Goal: Information Seeking & Learning: Learn about a topic

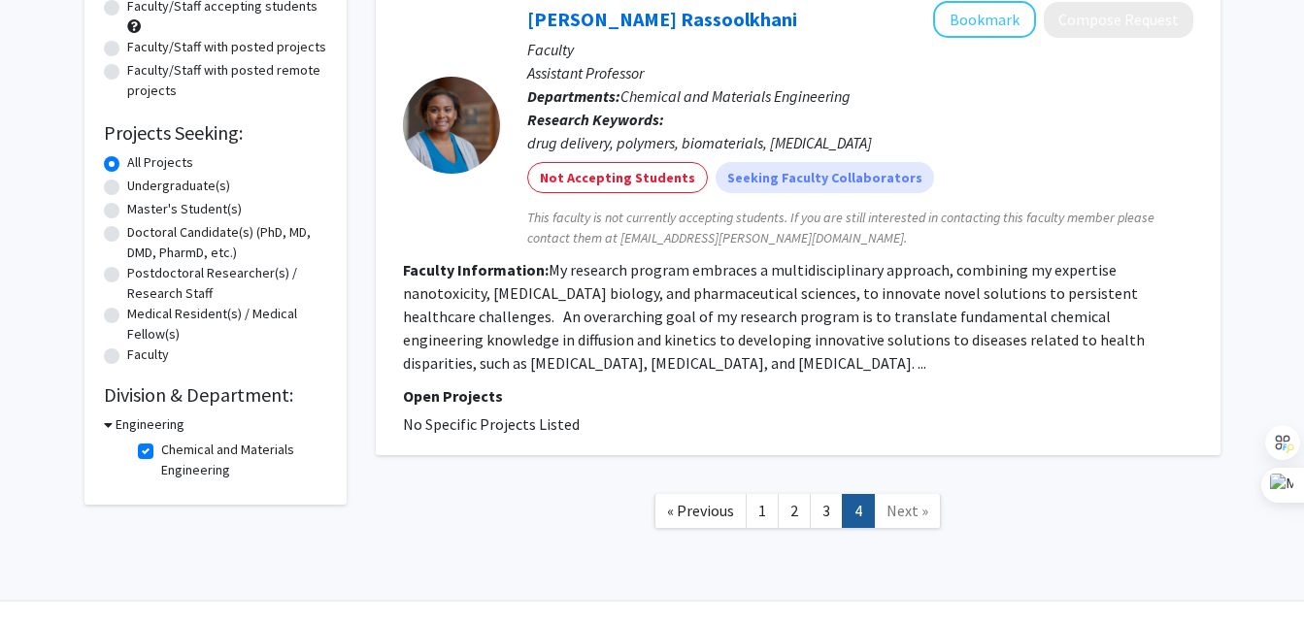
scroll to position [220, 0]
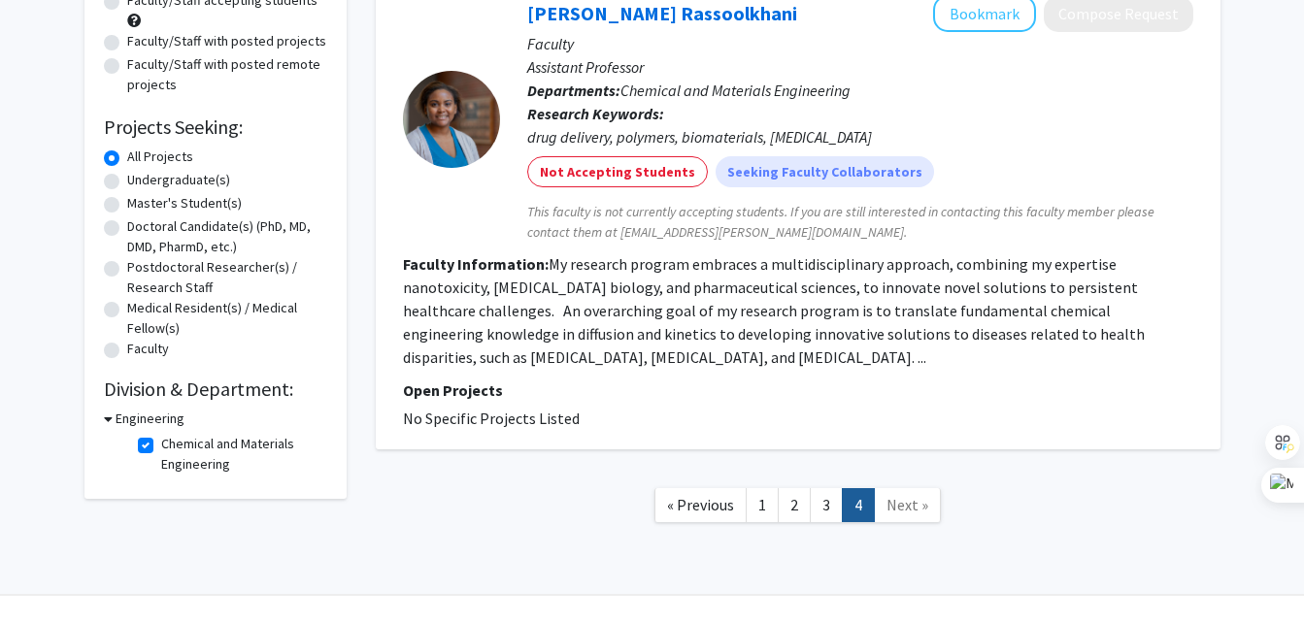
click at [193, 182] on label "Undergraduate(s)" at bounding box center [178, 180] width 103 height 20
click at [140, 182] on input "Undergraduate(s)" at bounding box center [133, 176] width 13 height 13
radio input "true"
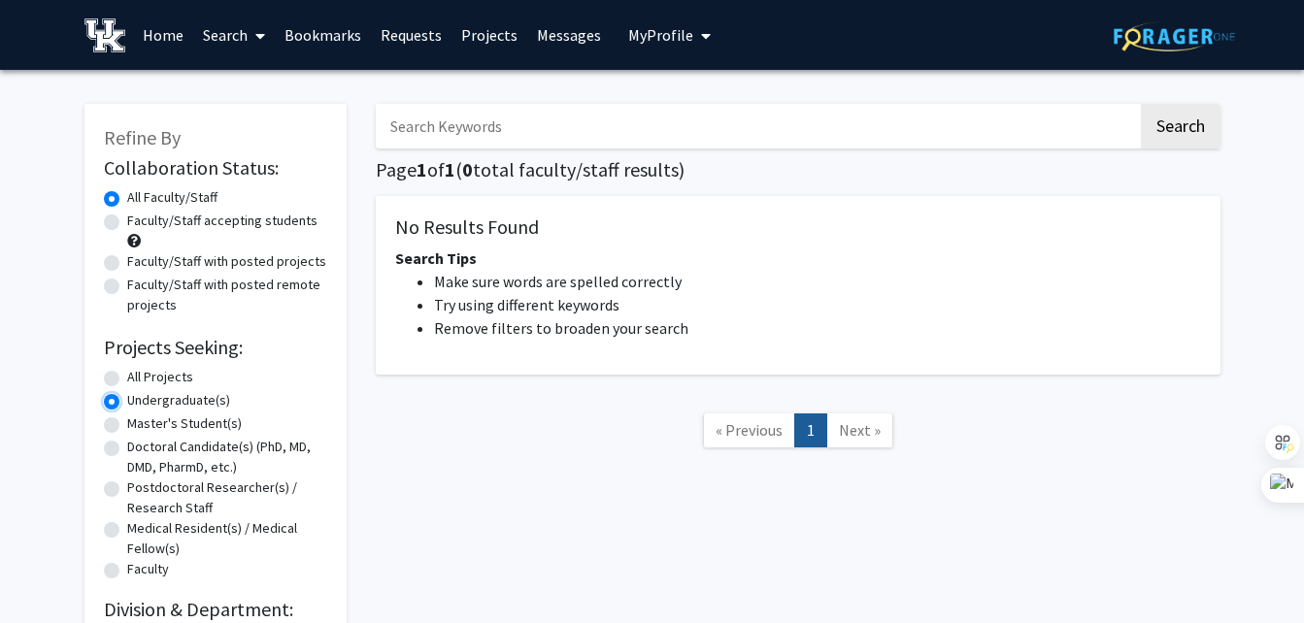
scroll to position [148, 0]
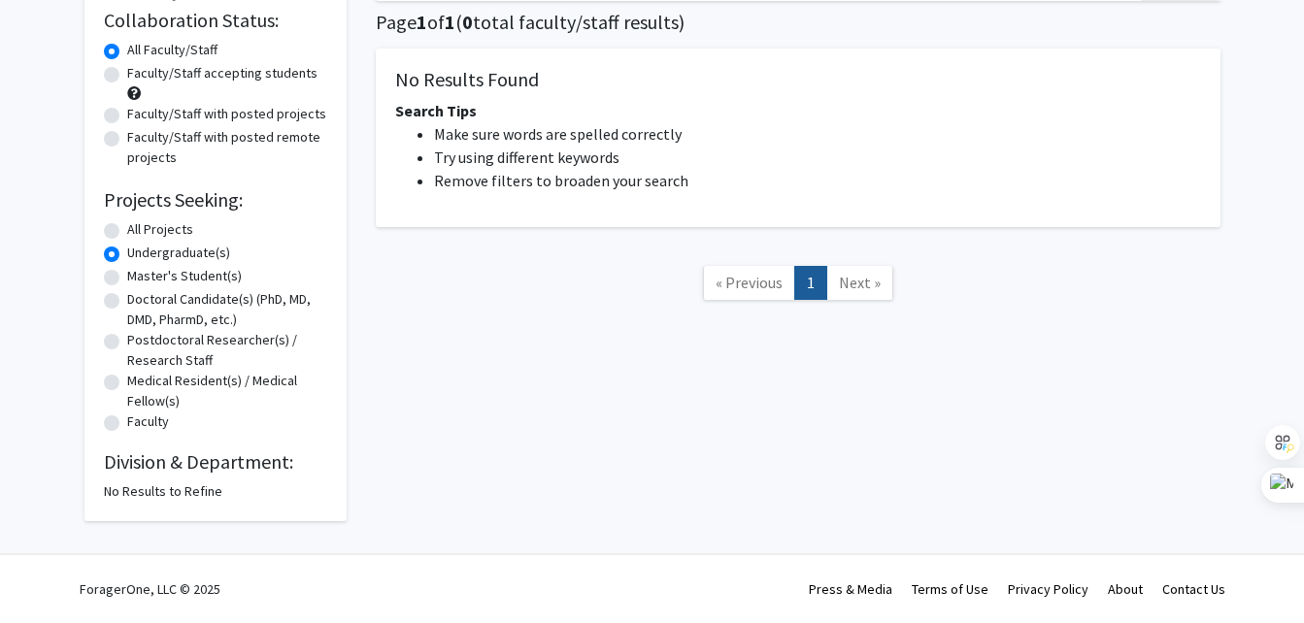
click at [136, 229] on label "All Projects" at bounding box center [160, 229] width 66 height 20
click at [136, 229] on input "All Projects" at bounding box center [133, 225] width 13 height 13
radio input "true"
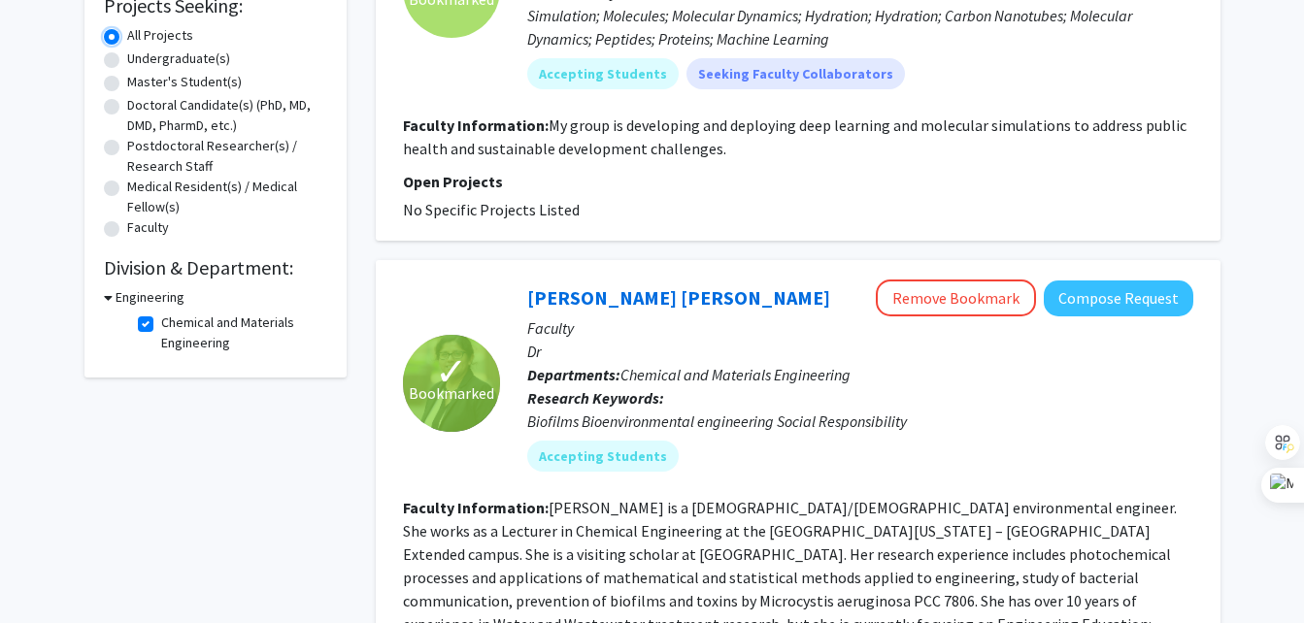
scroll to position [343, 0]
click at [161, 319] on label "Chemical and Materials Engineering" at bounding box center [241, 332] width 161 height 41
click at [161, 319] on input "Chemical and Materials Engineering" at bounding box center [167, 318] width 13 height 13
checkbox input "false"
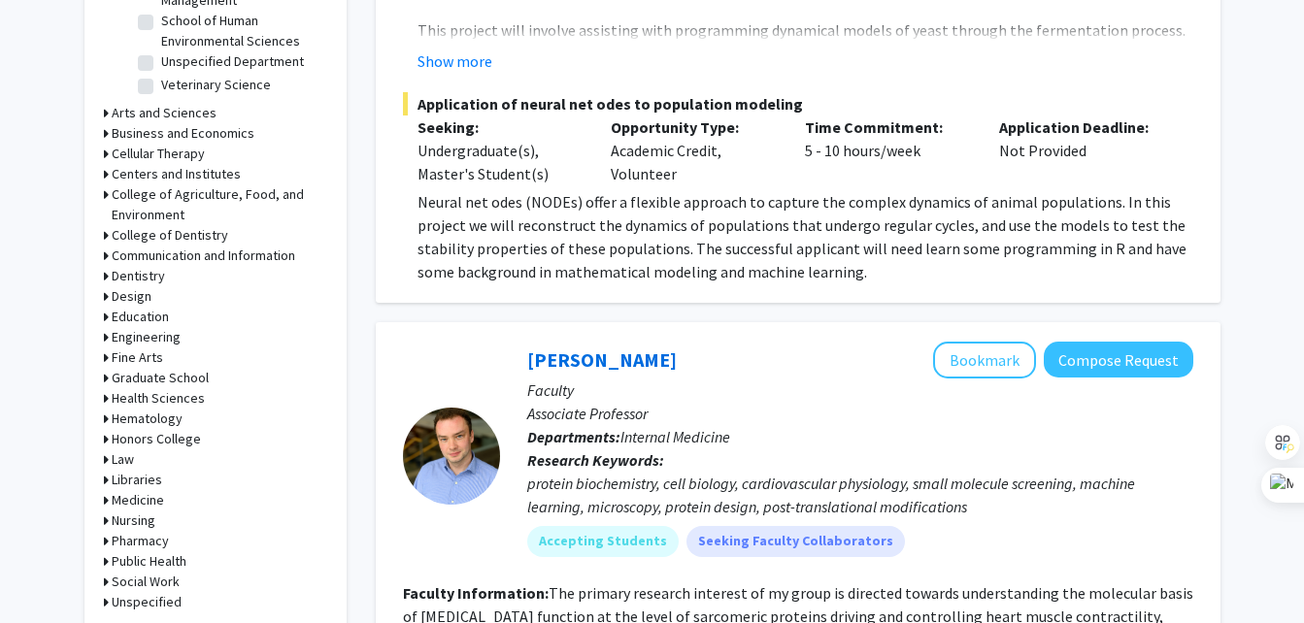
scroll to position [743, 0]
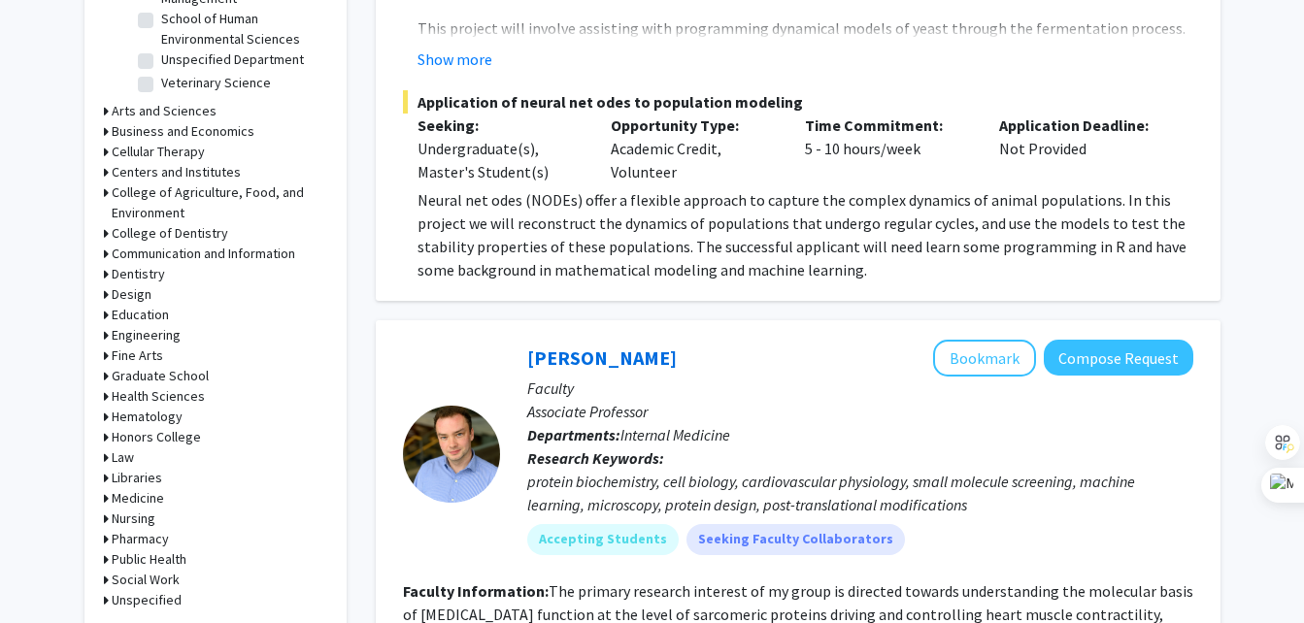
click at [120, 333] on h3 "Engineering" at bounding box center [146, 335] width 69 height 20
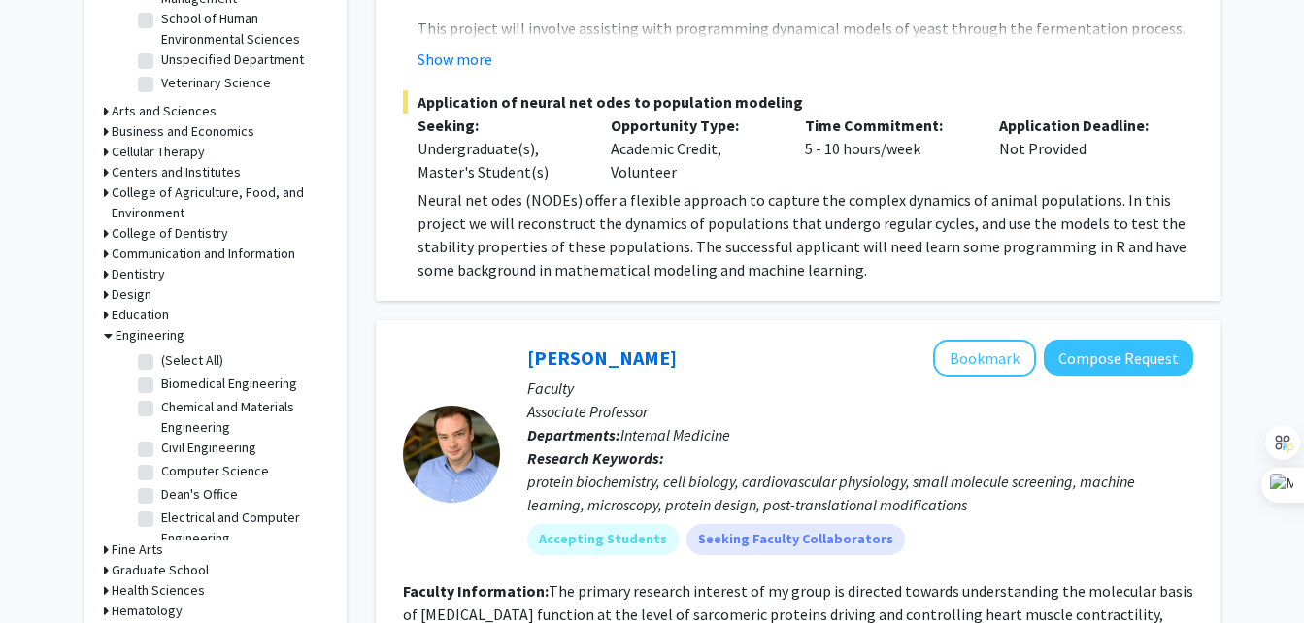
click at [161, 361] on label "(Select All)" at bounding box center [192, 360] width 62 height 20
click at [161, 361] on input "(Select All)" at bounding box center [167, 356] width 13 height 13
checkbox input "true"
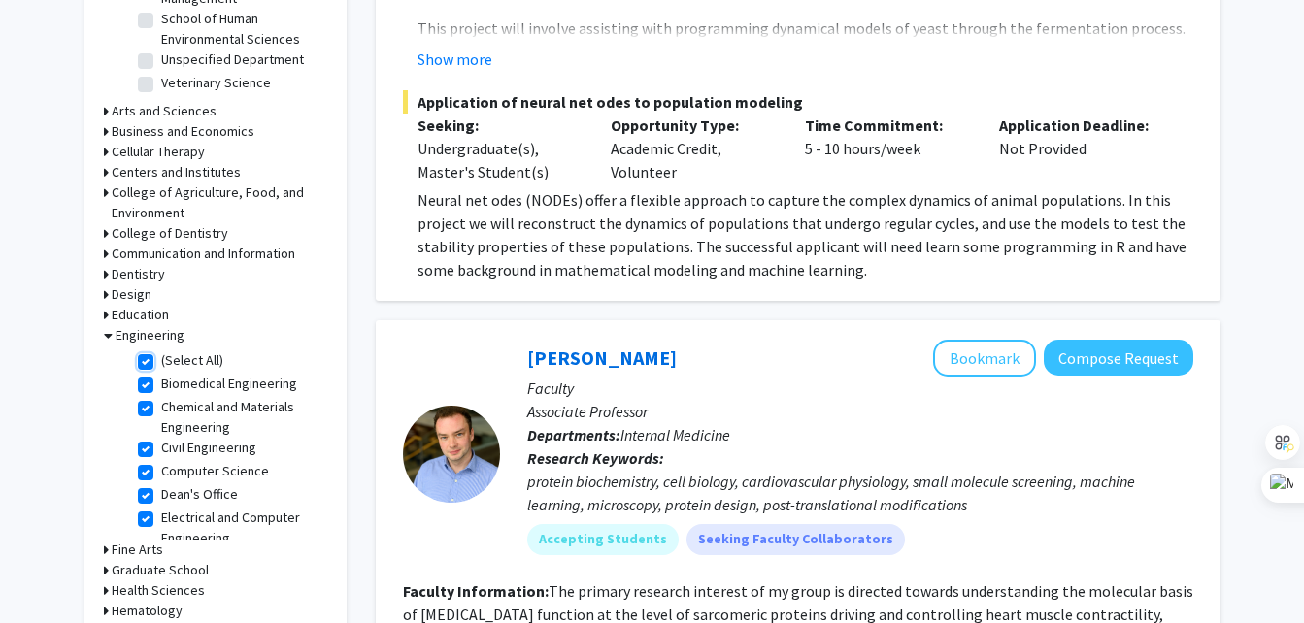
checkbox input "true"
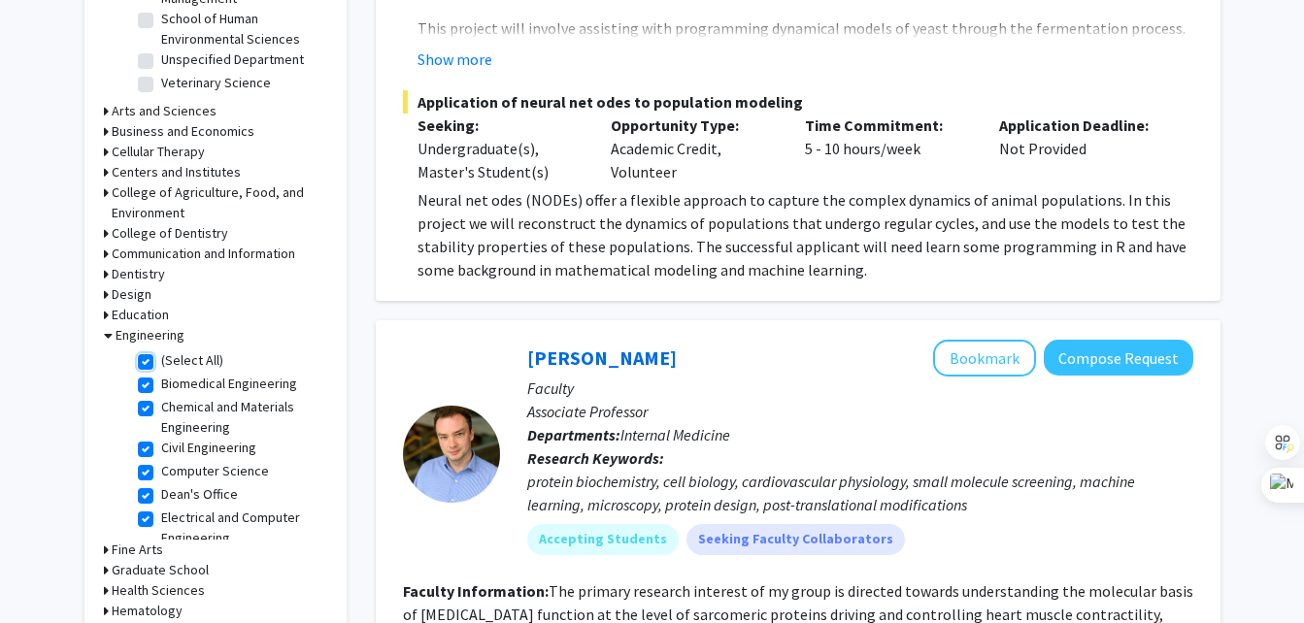
checkbox input "true"
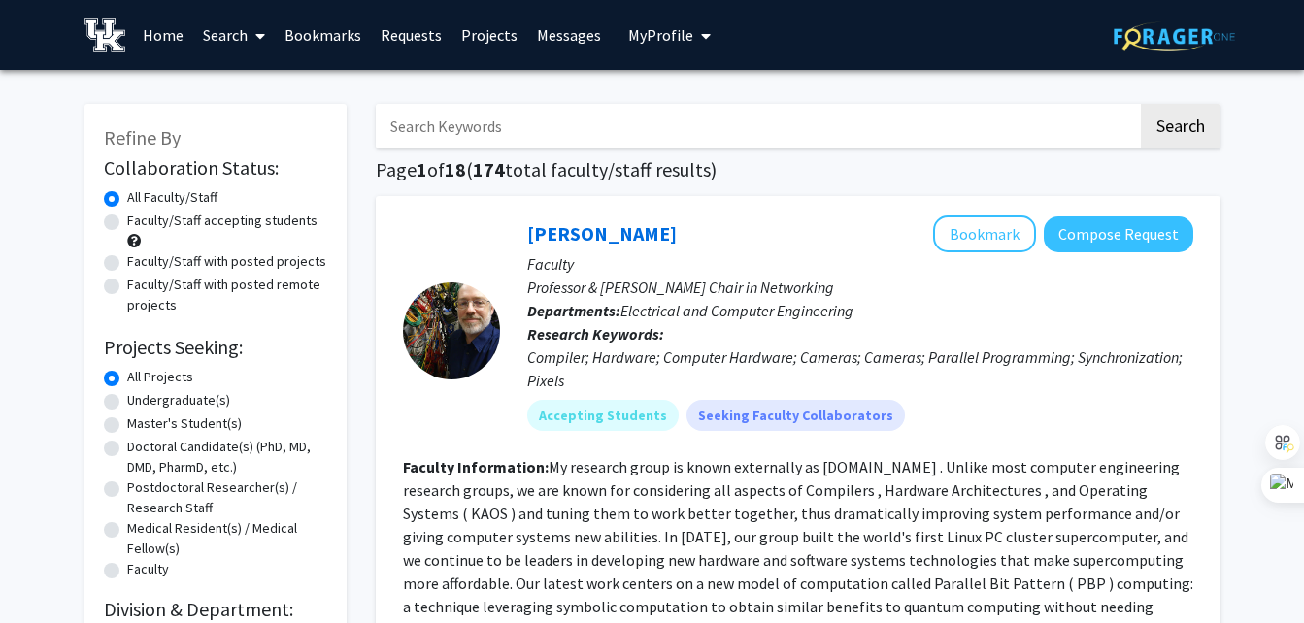
click at [150, 399] on label "Undergraduate(s)" at bounding box center [178, 400] width 103 height 20
click at [140, 399] on input "Undergraduate(s)" at bounding box center [133, 396] width 13 height 13
radio input "true"
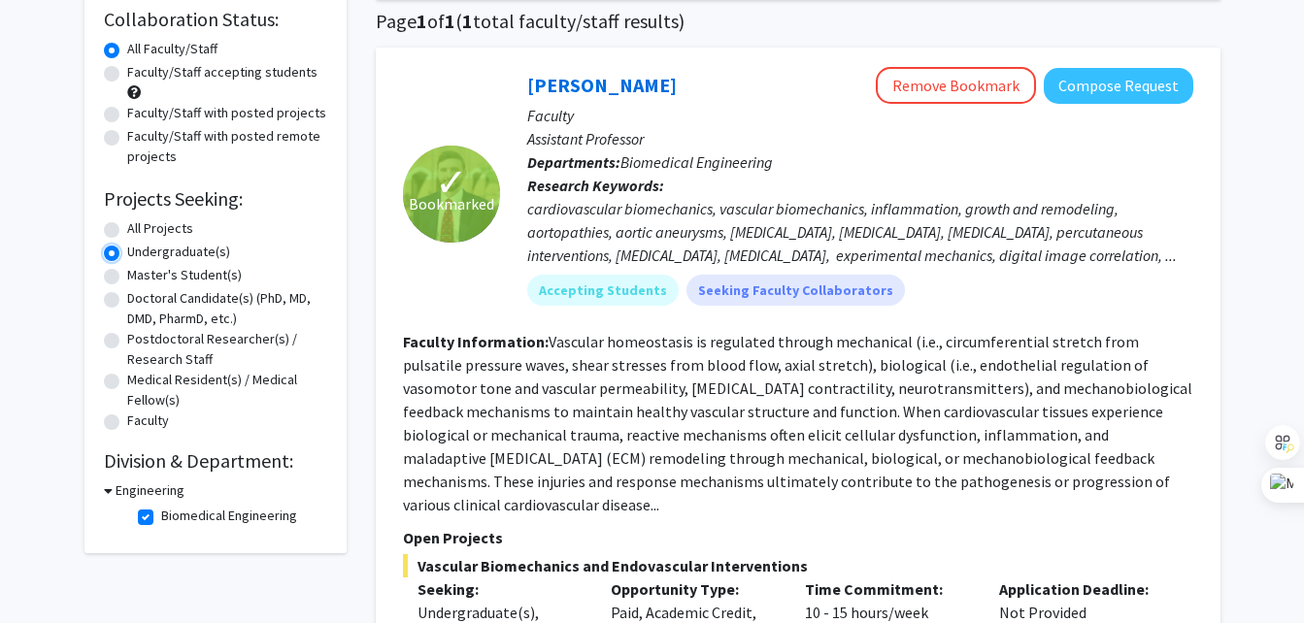
scroll to position [146, 0]
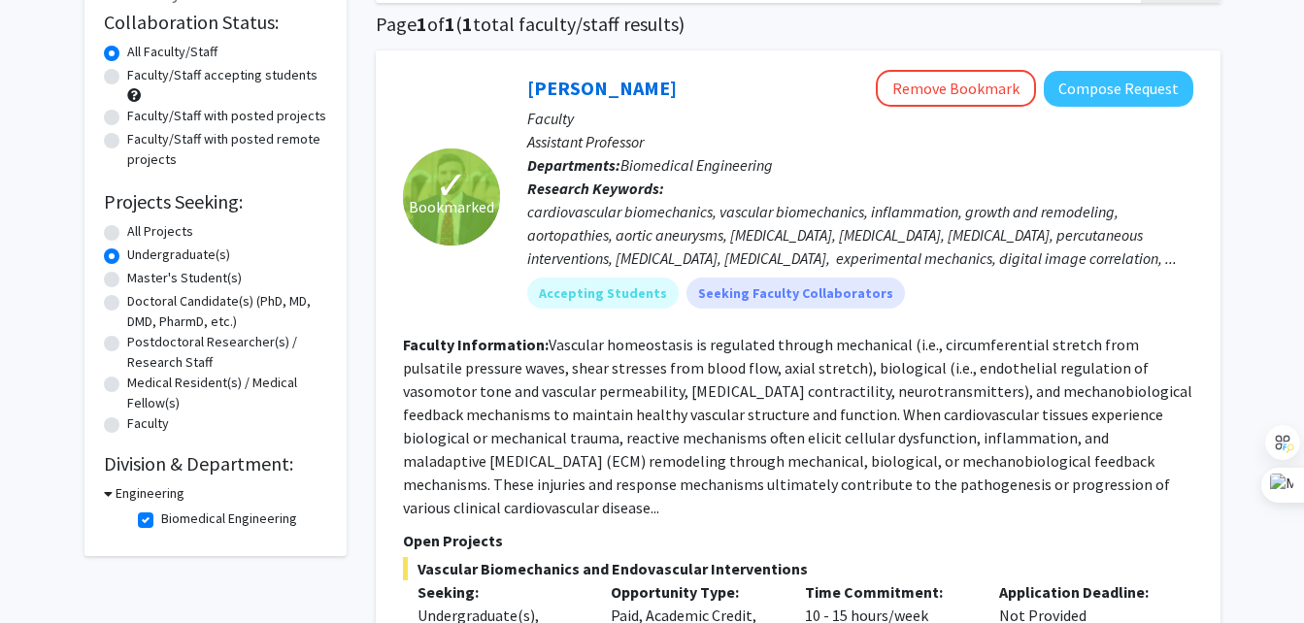
click at [161, 517] on label "Biomedical Engineering" at bounding box center [229, 519] width 136 height 20
click at [161, 517] on input "Biomedical Engineering" at bounding box center [167, 515] width 13 height 13
checkbox input "false"
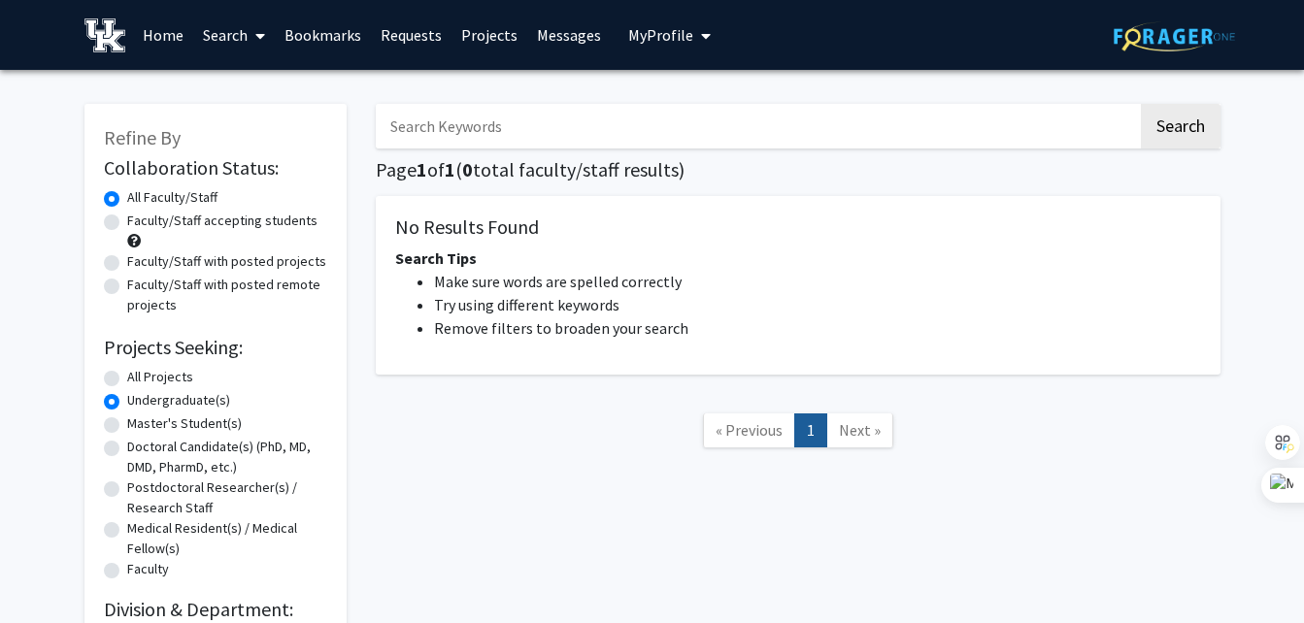
scroll to position [148, 0]
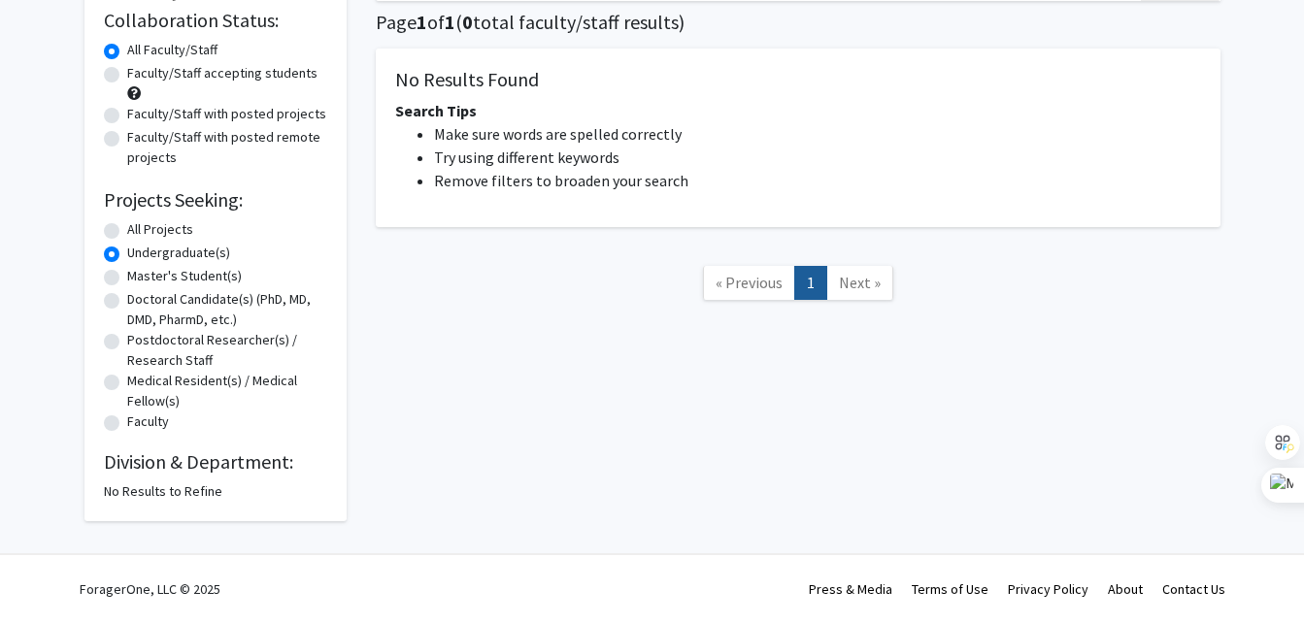
click at [123, 231] on div "All Projects" at bounding box center [215, 230] width 223 height 23
click at [127, 230] on label "All Projects" at bounding box center [160, 229] width 66 height 20
click at [127, 230] on input "All Projects" at bounding box center [133, 225] width 13 height 13
radio input "true"
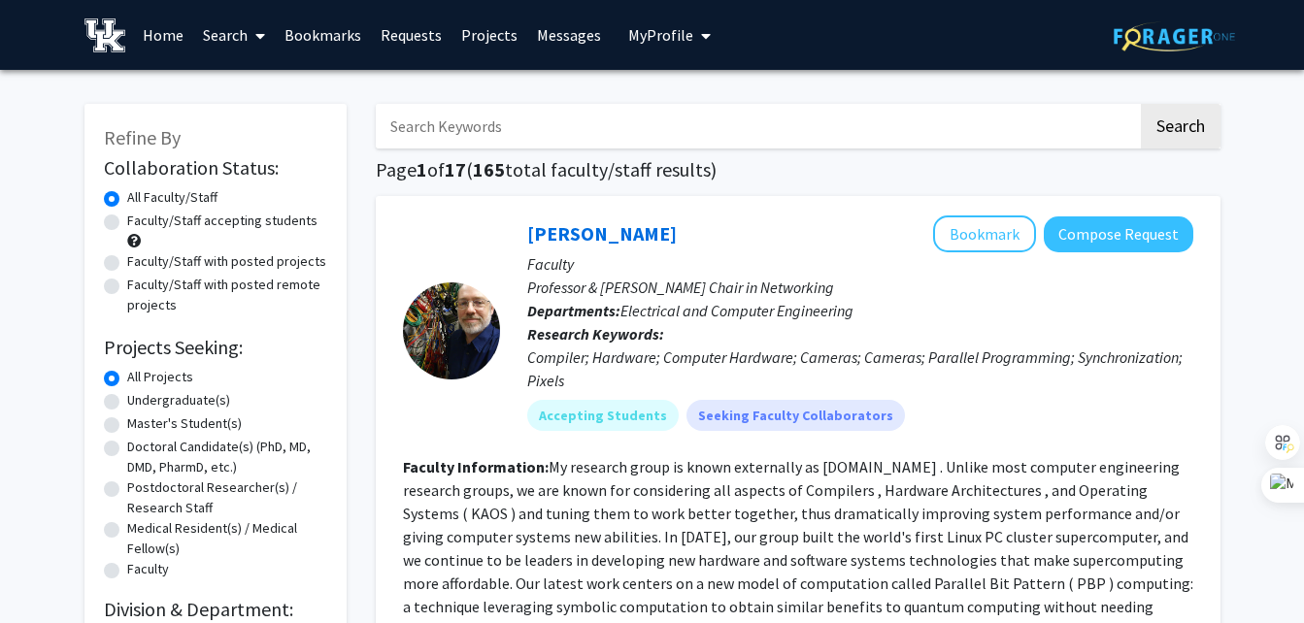
click at [121, 403] on div "Undergraduate(s)" at bounding box center [215, 401] width 223 height 23
click at [127, 403] on label "Undergraduate(s)" at bounding box center [178, 400] width 103 height 20
click at [127, 403] on input "Undergraduate(s)" at bounding box center [133, 396] width 13 height 13
radio input "true"
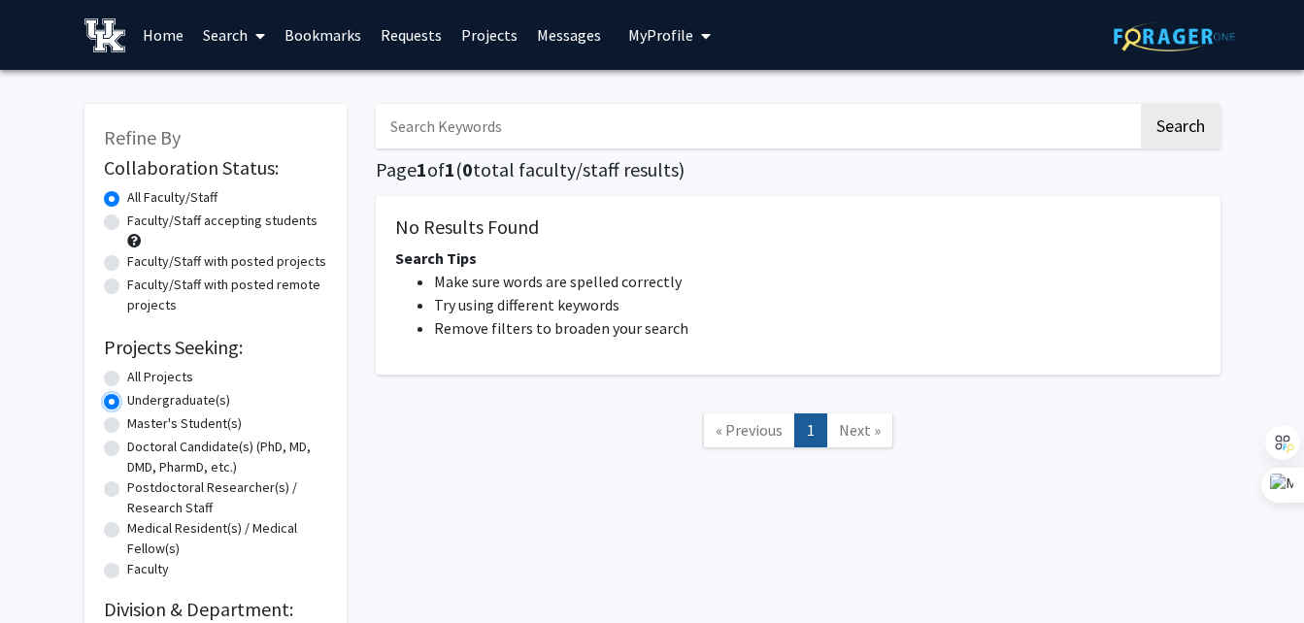
scroll to position [148, 0]
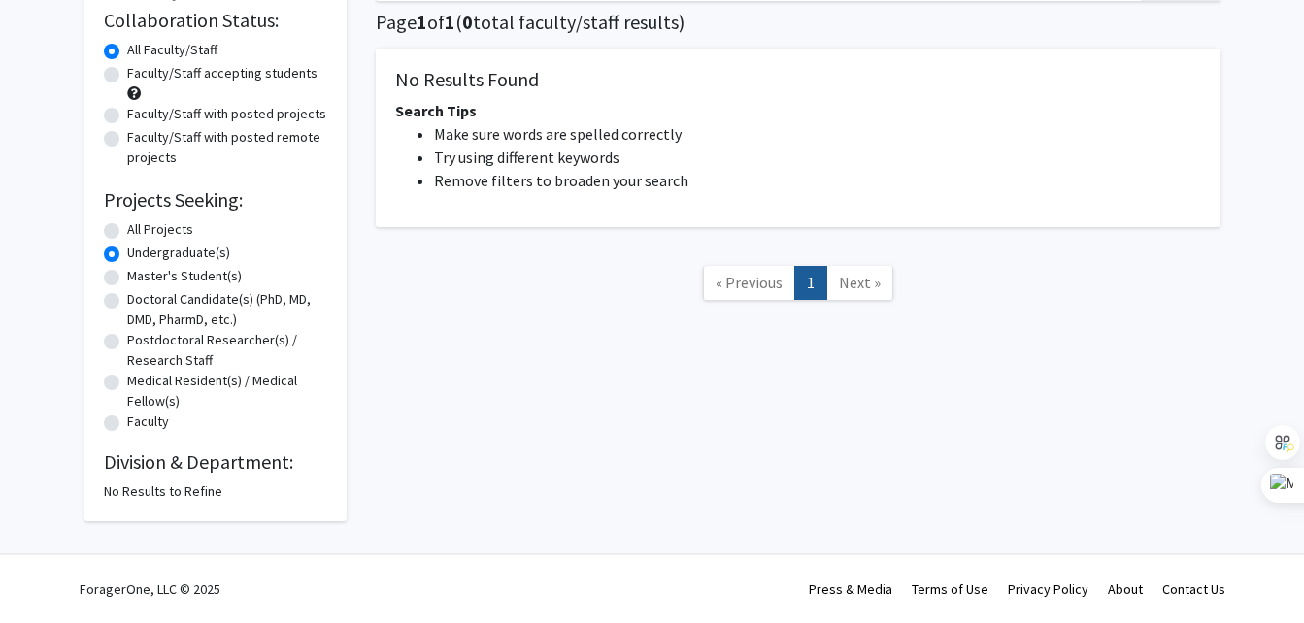
click at [127, 51] on label "All Faculty/Staff" at bounding box center [172, 50] width 90 height 20
click at [127, 51] on input "All Faculty/Staff" at bounding box center [133, 46] width 13 height 13
click at [127, 80] on label "Faculty/Staff accepting students" at bounding box center [222, 73] width 190 height 20
click at [127, 76] on input "Faculty/Staff accepting students" at bounding box center [133, 69] width 13 height 13
radio input "true"
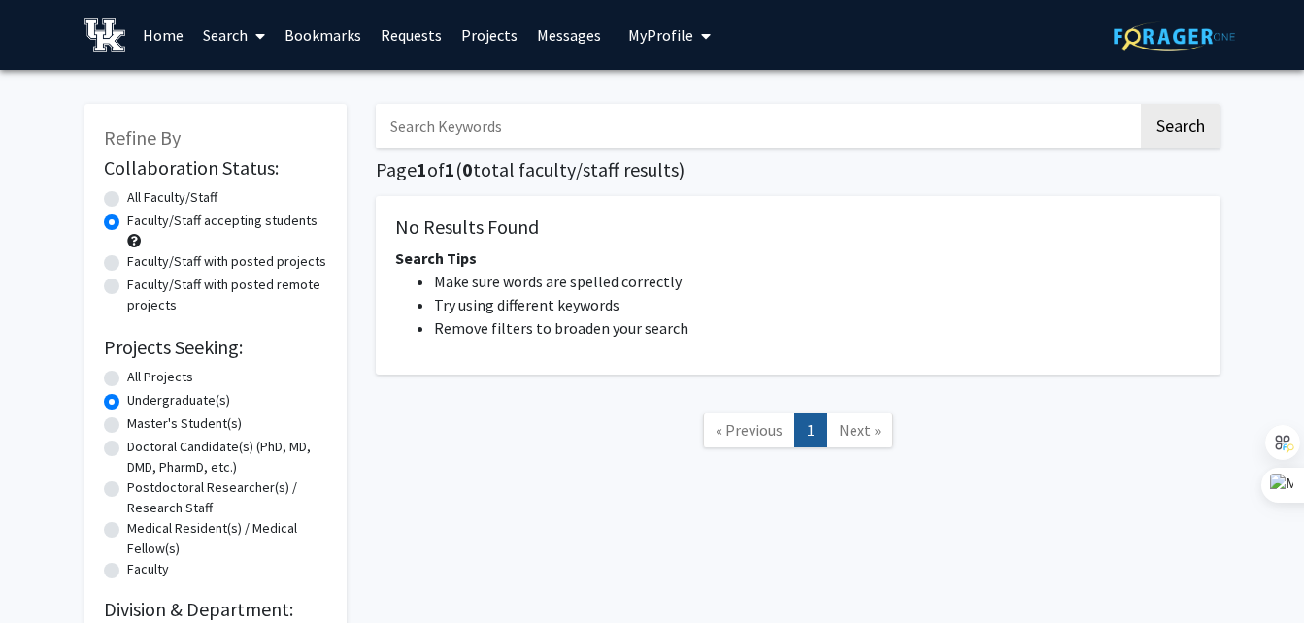
click at [114, 209] on div "All Faculty/Staff" at bounding box center [215, 198] width 223 height 23
click at [127, 201] on label "All Faculty/Staff" at bounding box center [172, 197] width 90 height 20
click at [127, 200] on input "All Faculty/Staff" at bounding box center [133, 193] width 13 height 13
radio input "true"
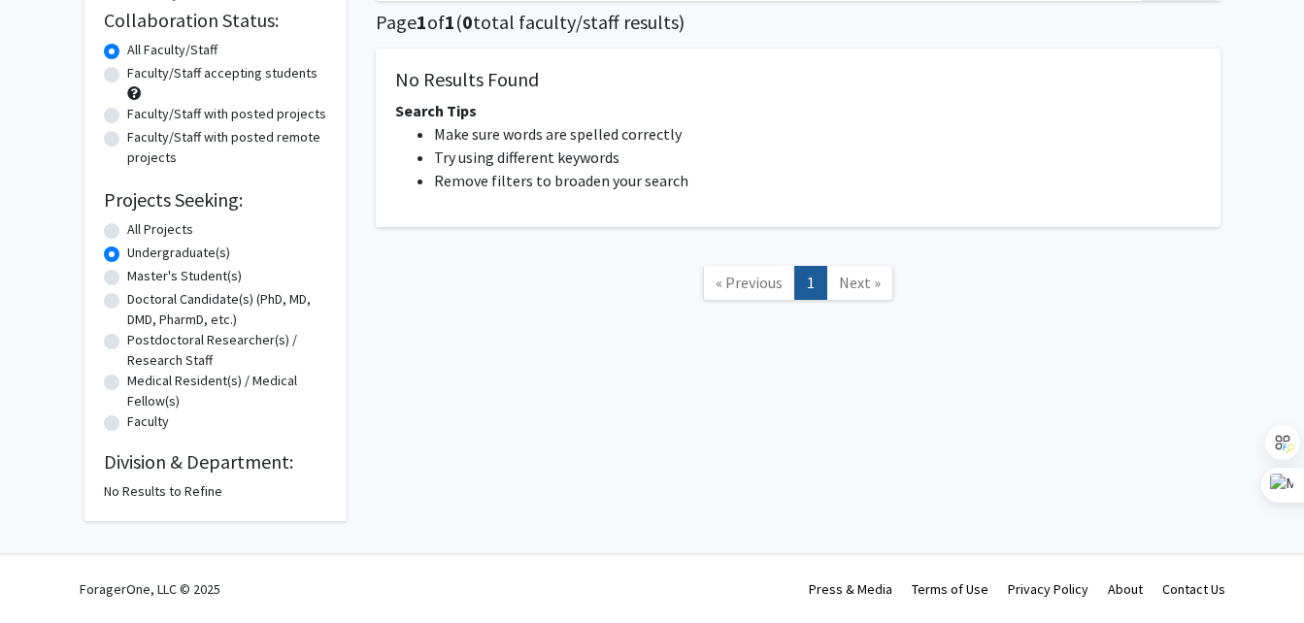
click at [144, 231] on label "All Projects" at bounding box center [160, 229] width 66 height 20
click at [140, 231] on input "All Projects" at bounding box center [133, 225] width 13 height 13
radio input "true"
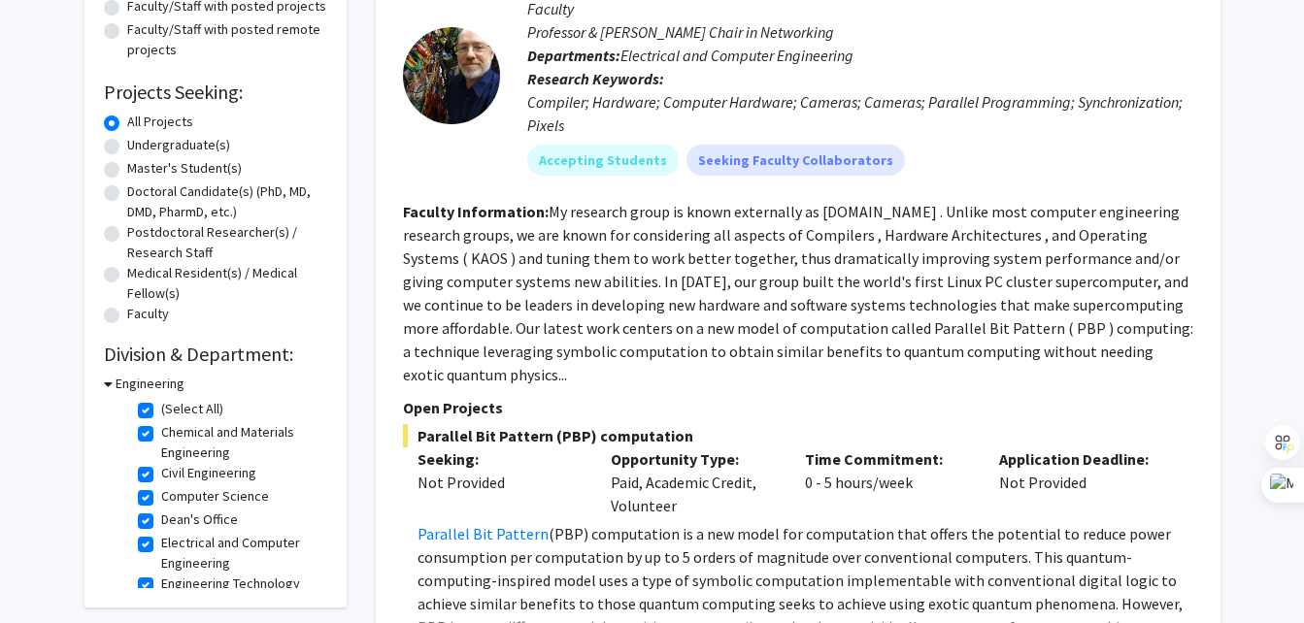
click at [173, 145] on label "Undergraduate(s)" at bounding box center [178, 145] width 103 height 20
click at [140, 145] on input "Undergraduate(s)" at bounding box center [133, 141] width 13 height 13
radio input "true"
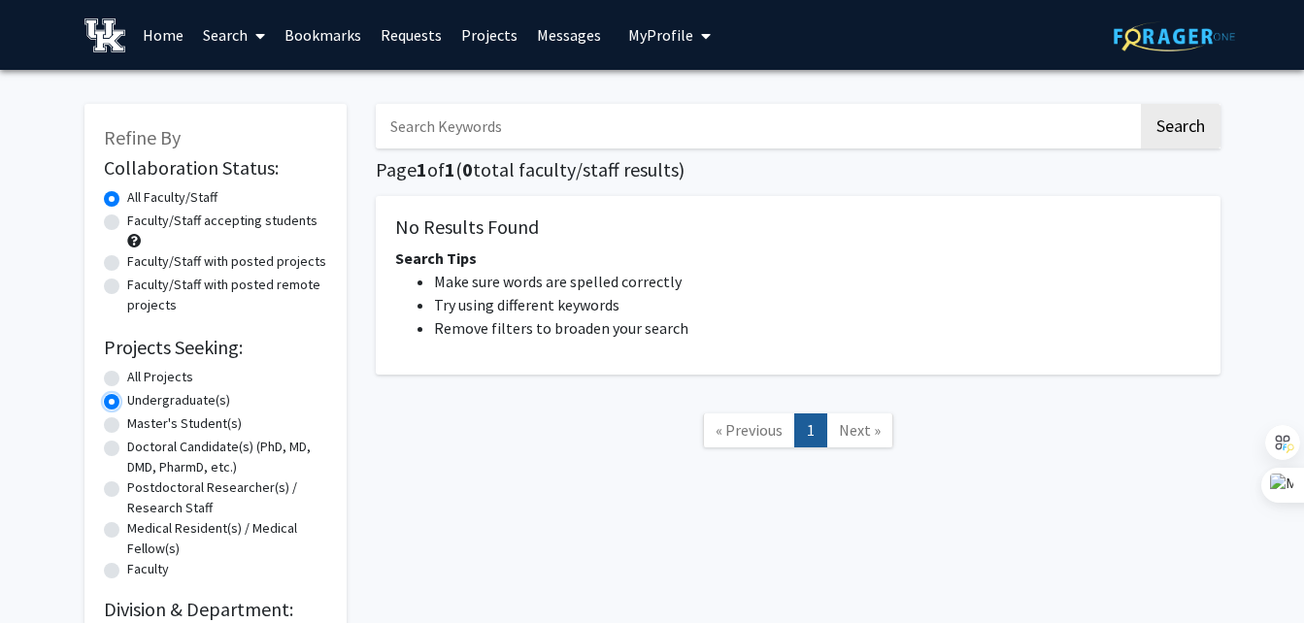
scroll to position [148, 0]
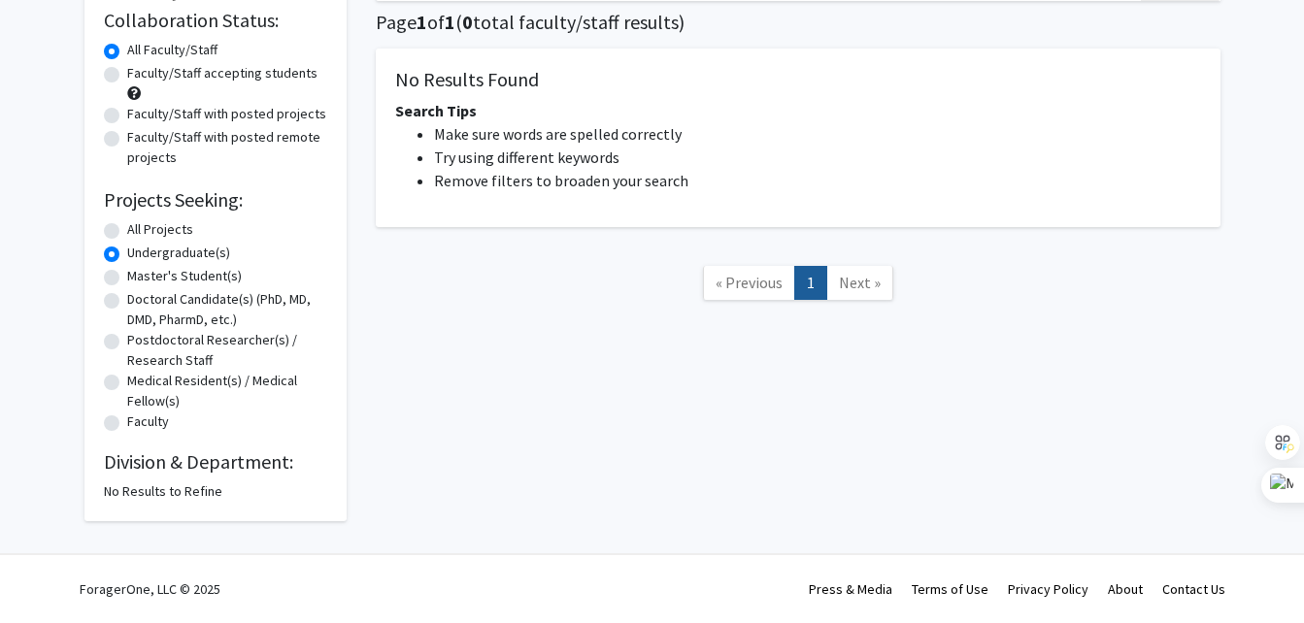
click at [158, 231] on label "All Projects" at bounding box center [160, 229] width 66 height 20
click at [140, 231] on input "All Projects" at bounding box center [133, 225] width 13 height 13
radio input "true"
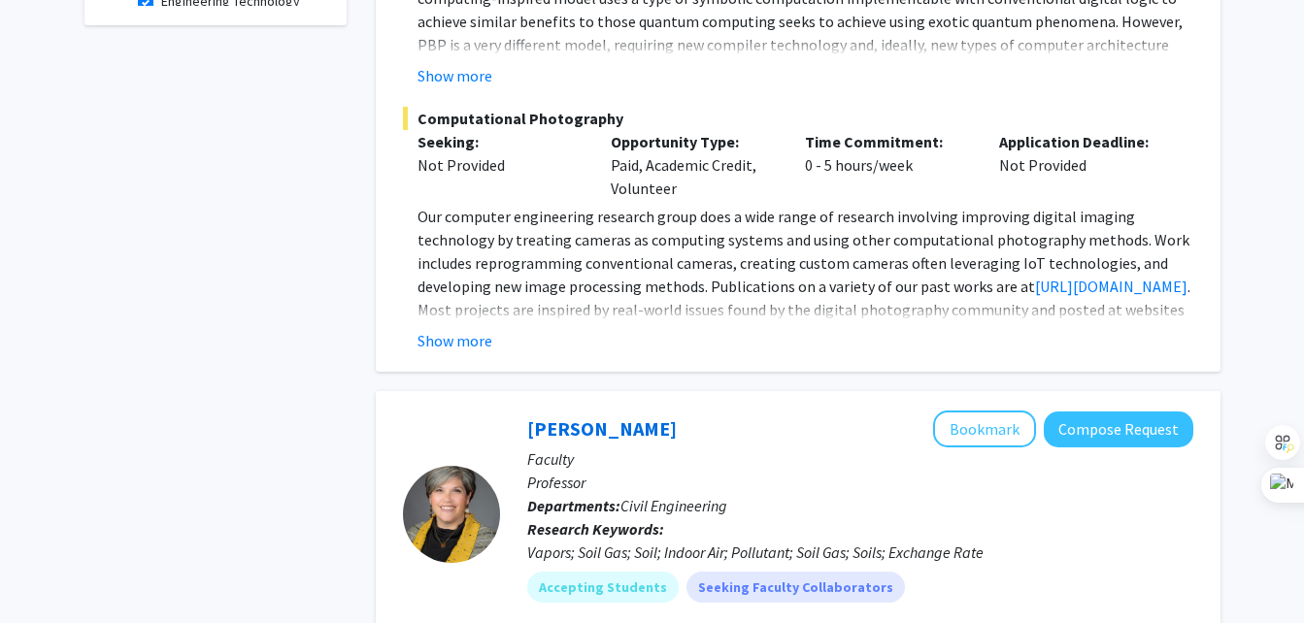
scroll to position [849, 0]
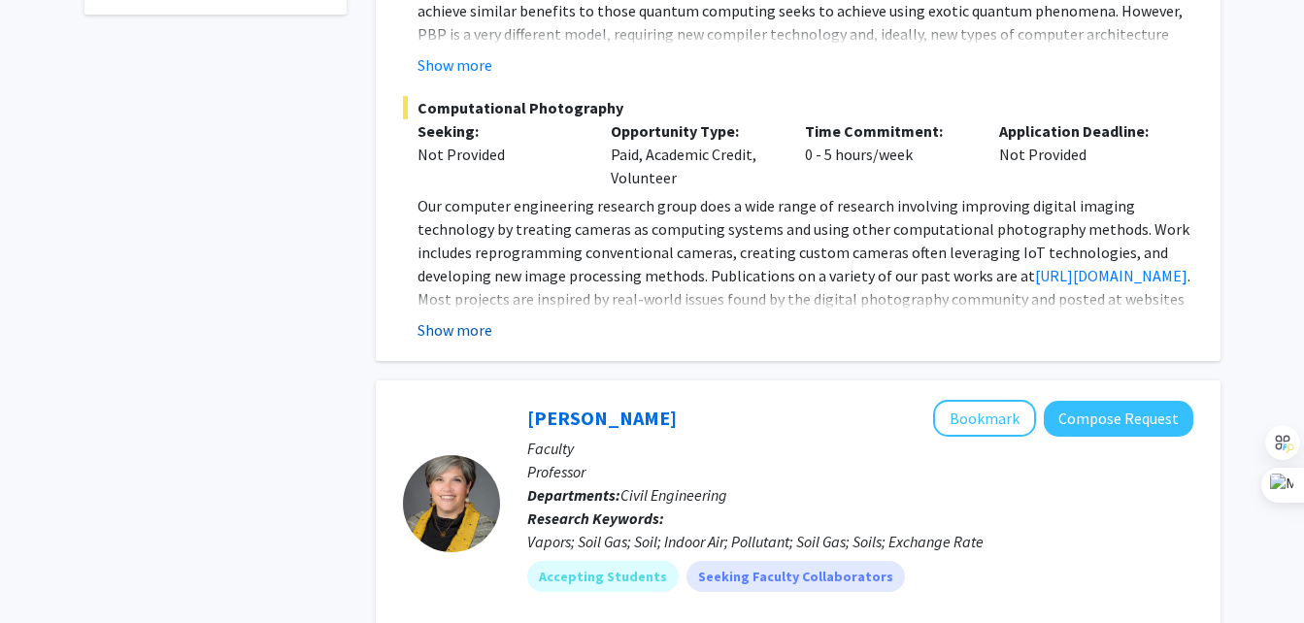
click at [447, 318] on button "Show more" at bounding box center [454, 329] width 75 height 23
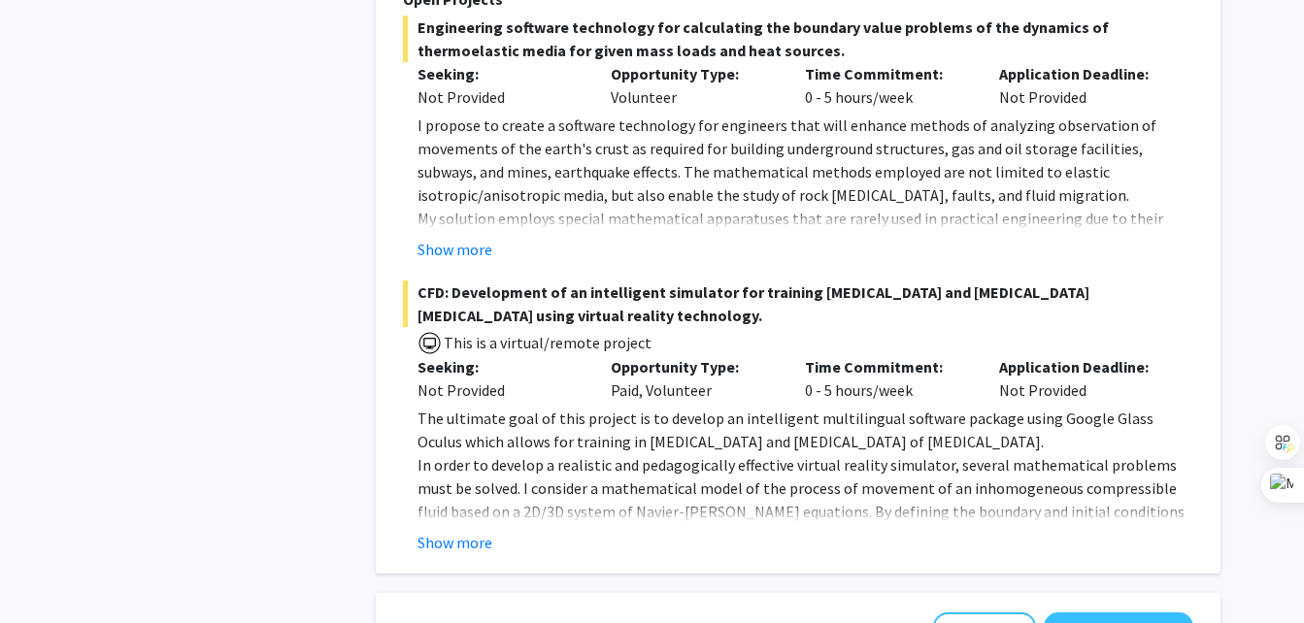
scroll to position [3304, 0]
click at [458, 530] on button "Show more" at bounding box center [454, 541] width 75 height 23
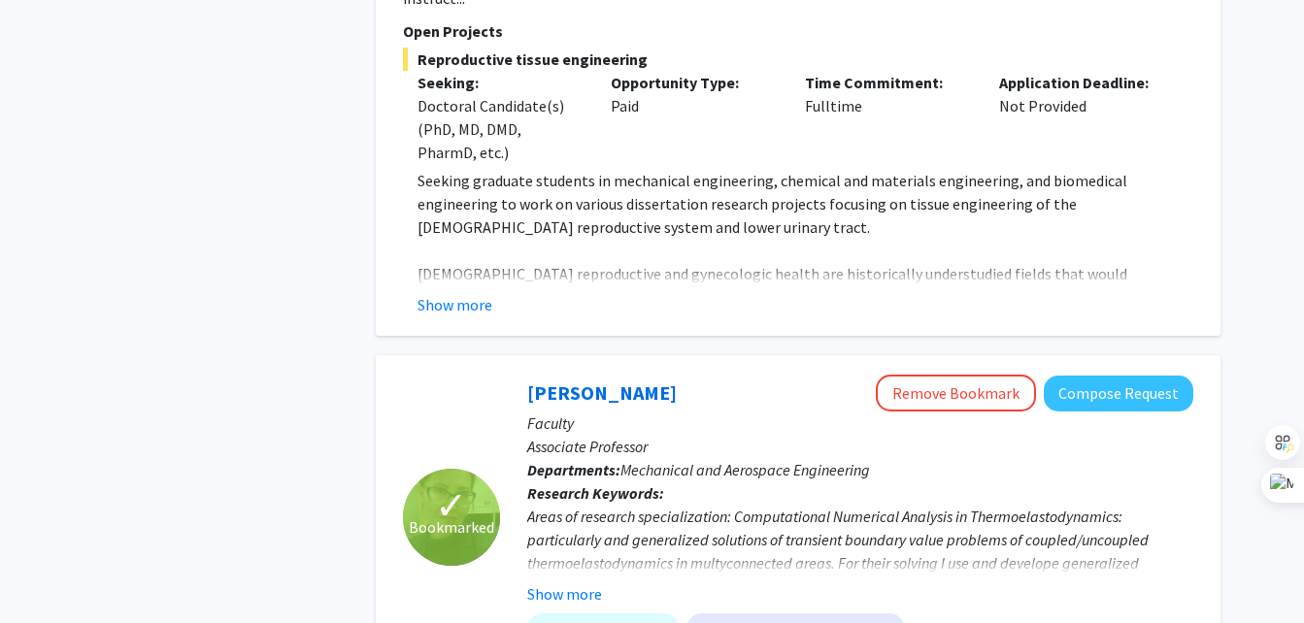
scroll to position [2208, 0]
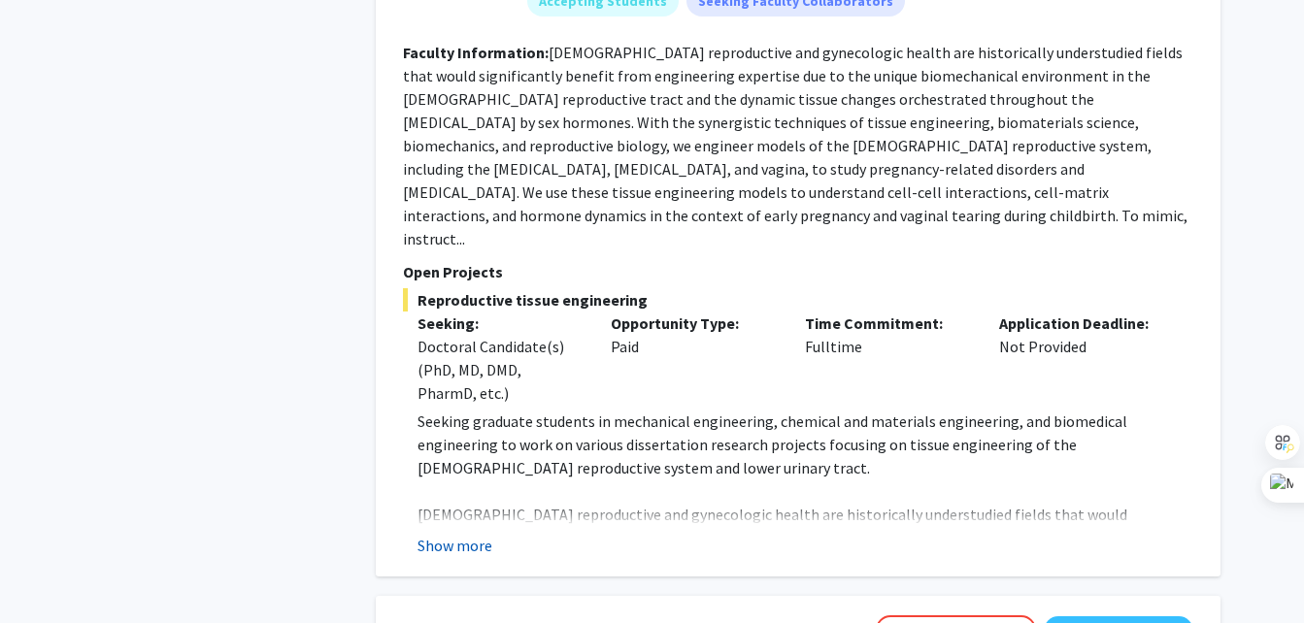
click at [447, 534] on button "Show more" at bounding box center [454, 545] width 75 height 23
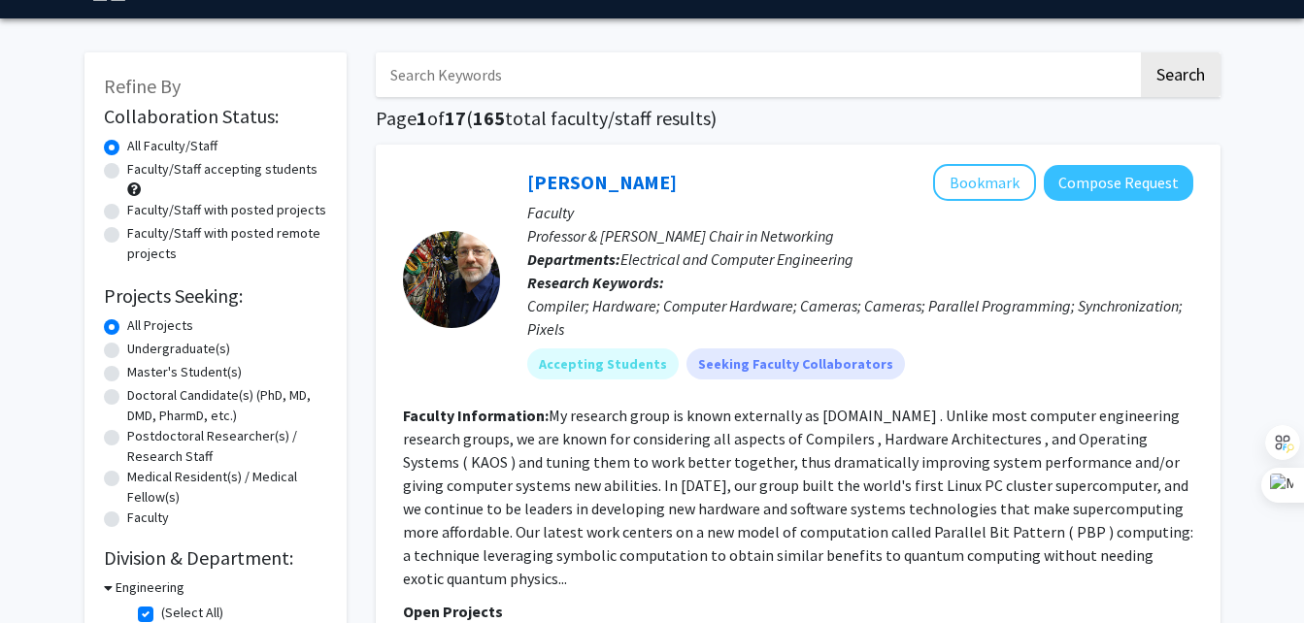
scroll to position [0, 0]
